Goal: Book appointment/travel/reservation

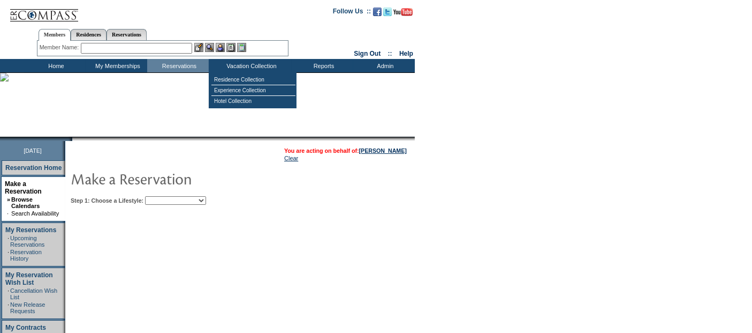
click at [206, 201] on select "Beach Leisure Metropolitan Mountain OIAL for Adventure OIAL for Couples OIAL fo…" at bounding box center [175, 200] width 61 height 9
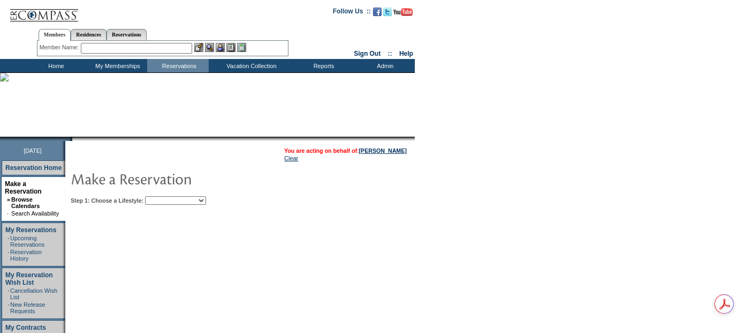
select select "Beach"
click at [163, 196] on select "Beach Leisure Metropolitan Mountain OIAL for Adventure OIAL for Couples OIAL fo…" at bounding box center [175, 200] width 61 height 9
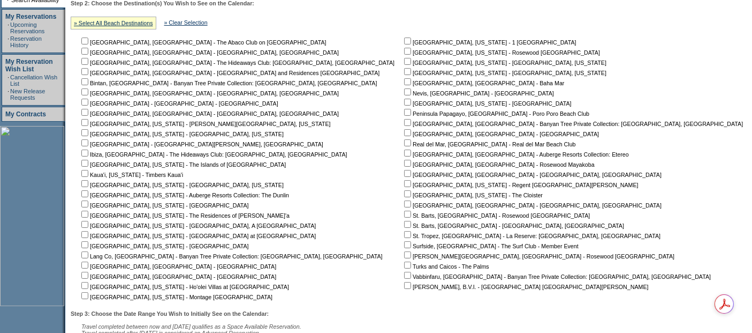
scroll to position [238, 0]
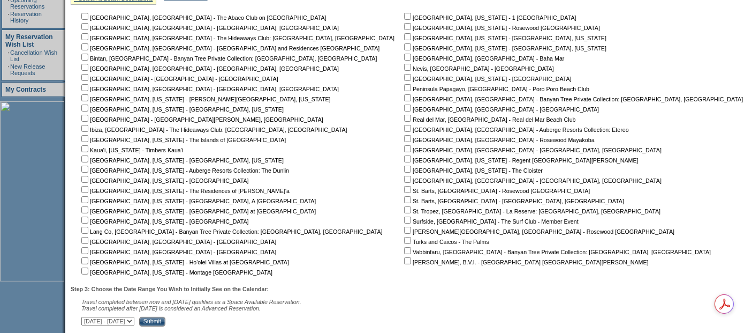
click at [88, 270] on input "checkbox" at bounding box center [84, 270] width 7 height 7
checkbox input "true"
click at [165, 318] on input "Submit" at bounding box center [152, 322] width 26 height 10
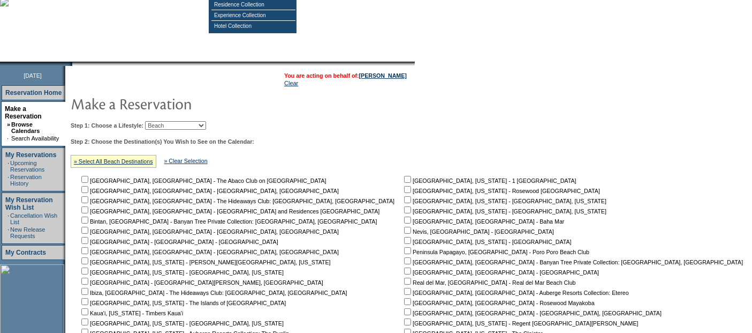
scroll to position [2, 0]
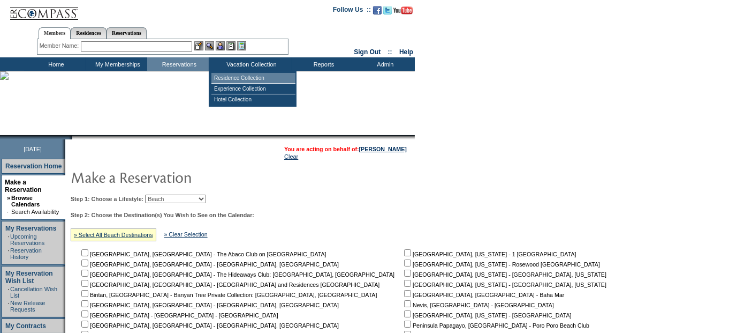
click at [251, 78] on td "Residence Collection" at bounding box center [254, 78] width 84 height 11
